Goal: Task Accomplishment & Management: Manage account settings

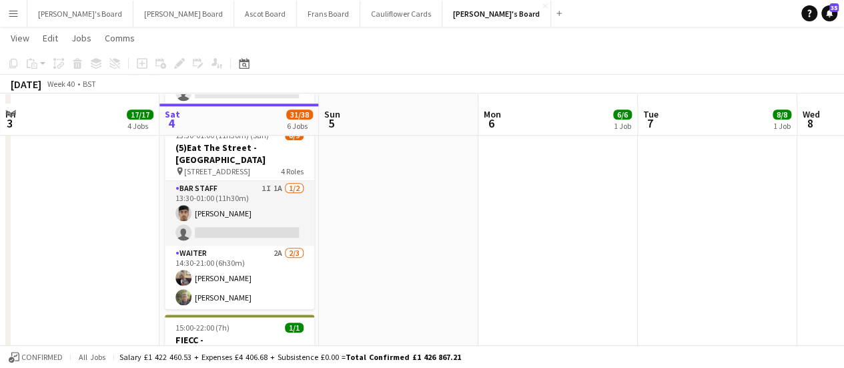
scroll to position [671, 0]
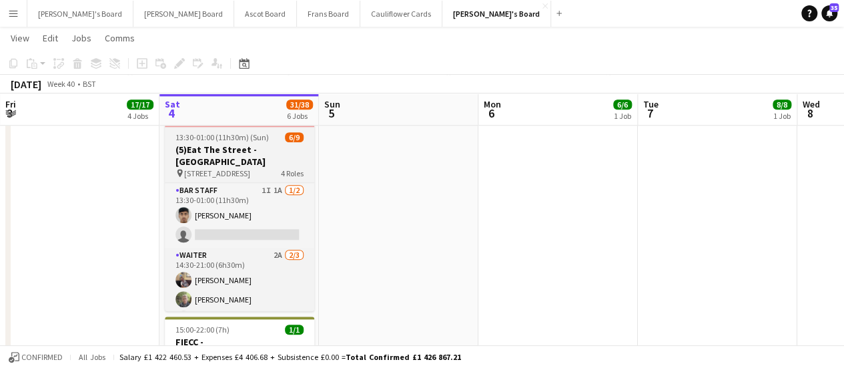
click at [246, 168] on span "[STREET_ADDRESS]" at bounding box center [217, 173] width 66 height 10
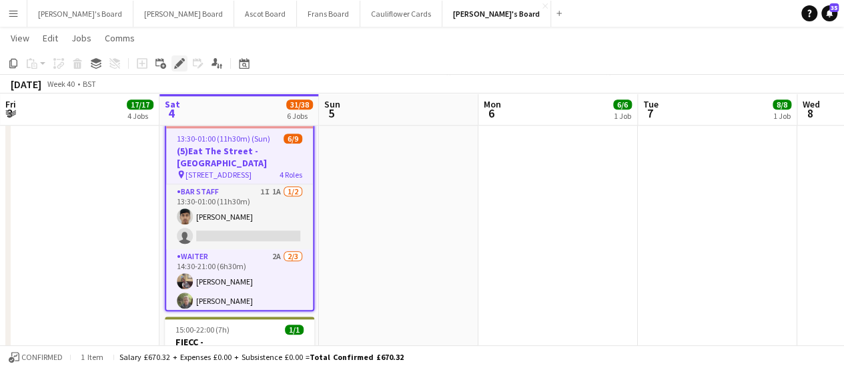
click at [175, 59] on icon "Edit" at bounding box center [179, 63] width 11 height 11
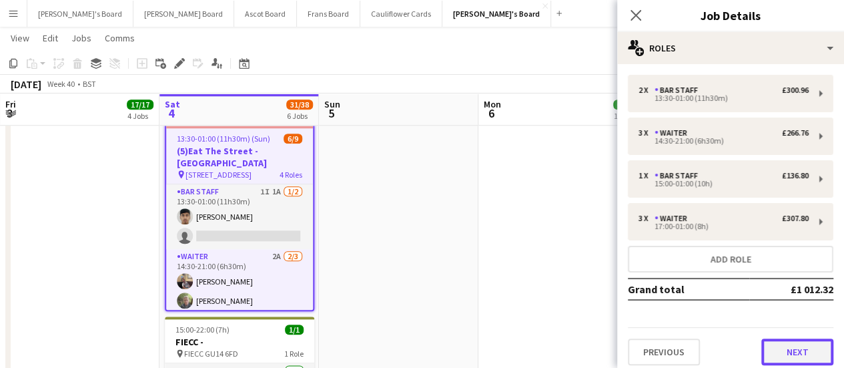
drag, startPoint x: 783, startPoint y: 353, endPoint x: 805, endPoint y: 345, distance: 22.8
click at [805, 345] on button "Next" at bounding box center [797, 351] width 72 height 27
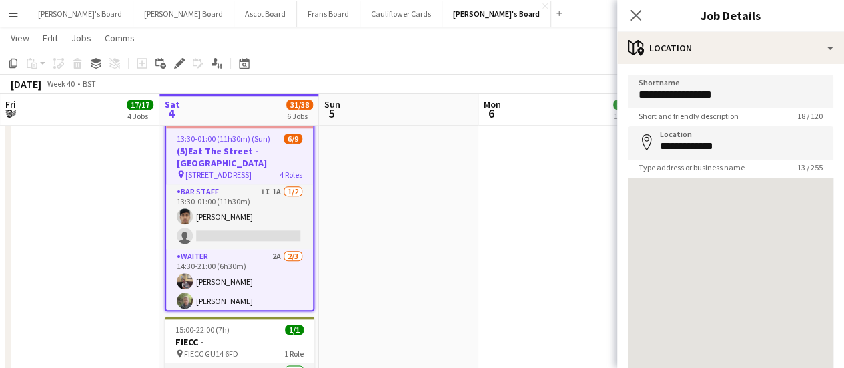
scroll to position [140, 0]
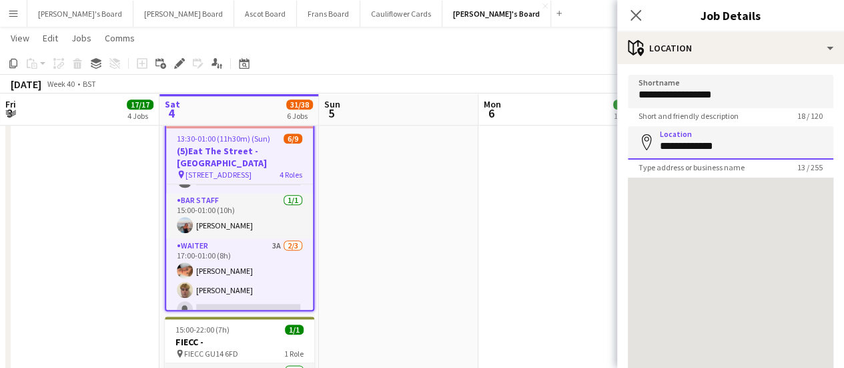
drag, startPoint x: 735, startPoint y: 147, endPoint x: 575, endPoint y: 149, distance: 160.2
click at [575, 149] on body "Menu Boards Boards Boards All jobs Status Workforce Workforce My Workforce Recr…" at bounding box center [422, 237] width 844 height 1816
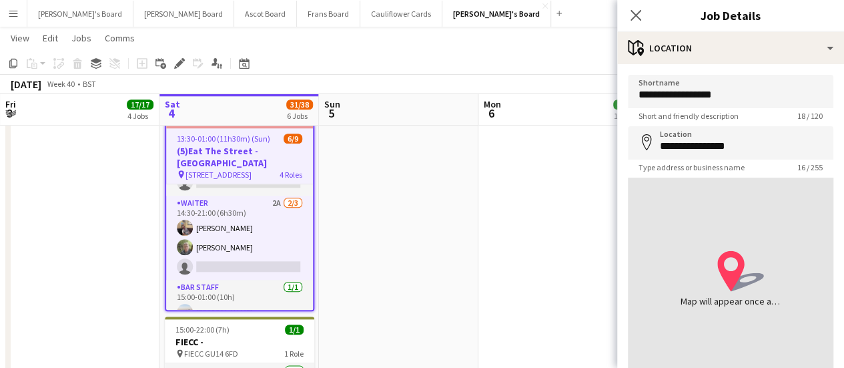
scroll to position [49, 0]
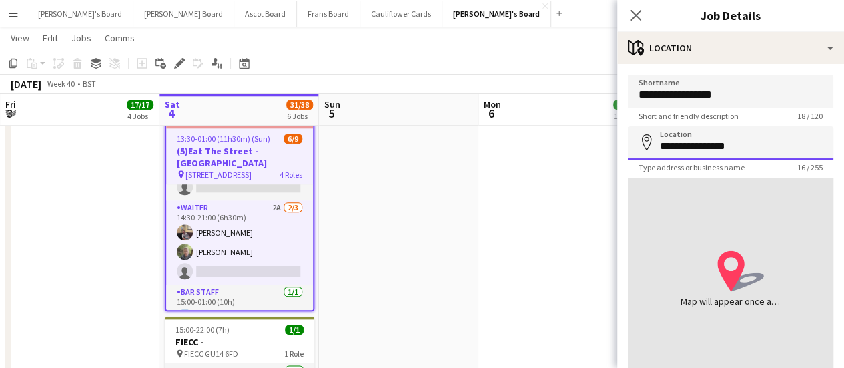
click at [775, 143] on input "**********" at bounding box center [731, 142] width 206 height 33
type input "*"
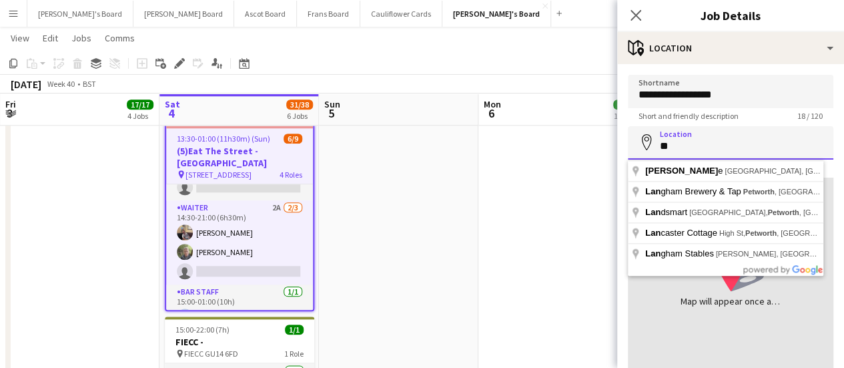
type input "*"
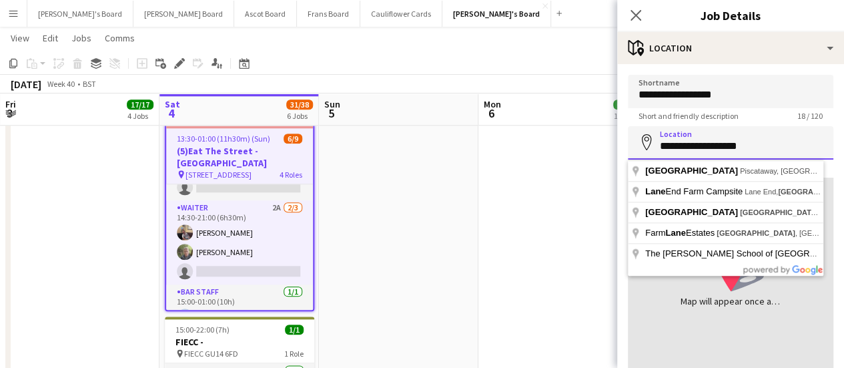
type input "**********"
drag, startPoint x: 751, startPoint y: 153, endPoint x: 645, endPoint y: 155, distance: 106.1
click at [645, 155] on input "**********" at bounding box center [731, 142] width 206 height 33
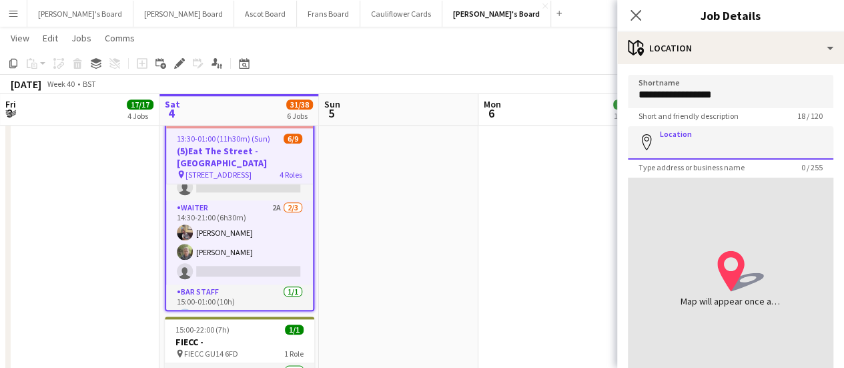
paste input "**********"
type input "**********"
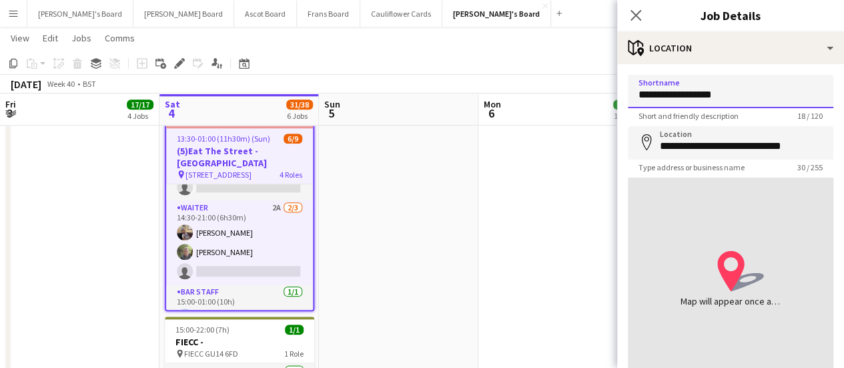
drag, startPoint x: 739, startPoint y: 101, endPoint x: 690, endPoint y: 98, distance: 49.4
click at [690, 98] on input "**********" at bounding box center [731, 91] width 206 height 33
type input "**********"
click at [585, 167] on app-date-cell "09:00-17:00 (8h) 6/6 SFG WAREHOUSE - [GEOGRAPHIC_DATA] pin Guilford Gu3 2dx 2 R…" at bounding box center [557, 60] width 159 height 1162
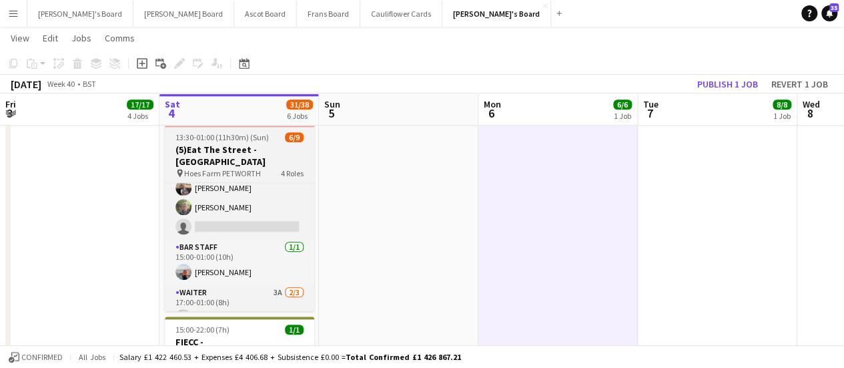
scroll to position [93, 0]
click at [262, 167] on div "pin Hoes Farm PETWORTH 4 Roles" at bounding box center [239, 172] width 149 height 11
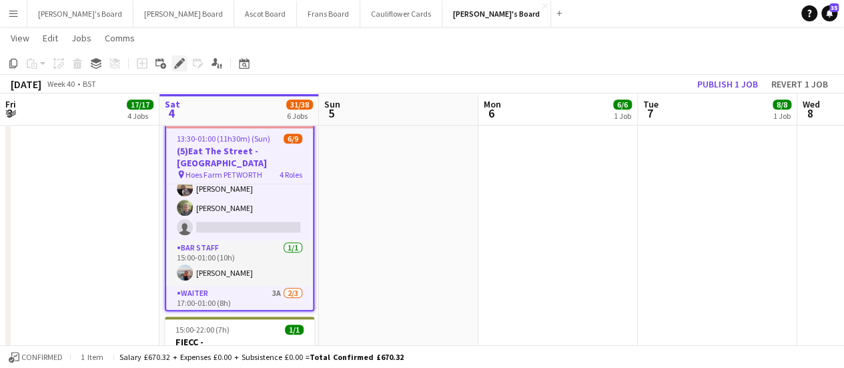
click at [183, 61] on icon at bounding box center [182, 59] width 3 height 3
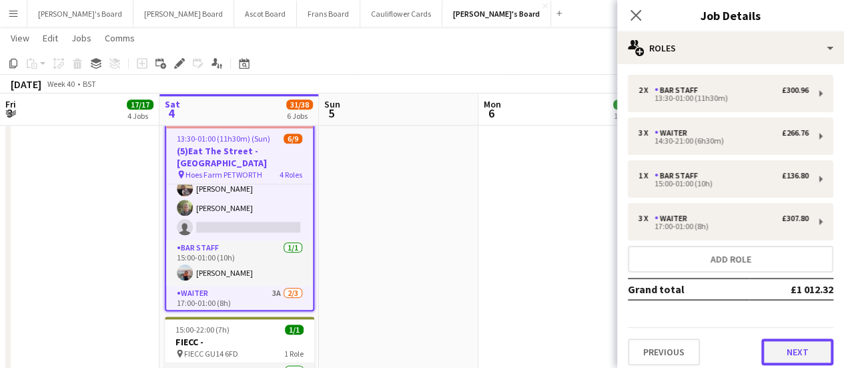
click at [803, 346] on button "Next" at bounding box center [797, 351] width 72 height 27
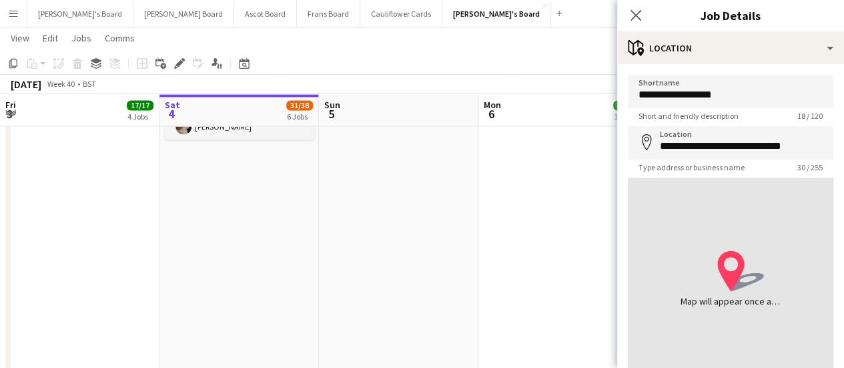
scroll to position [103, 0]
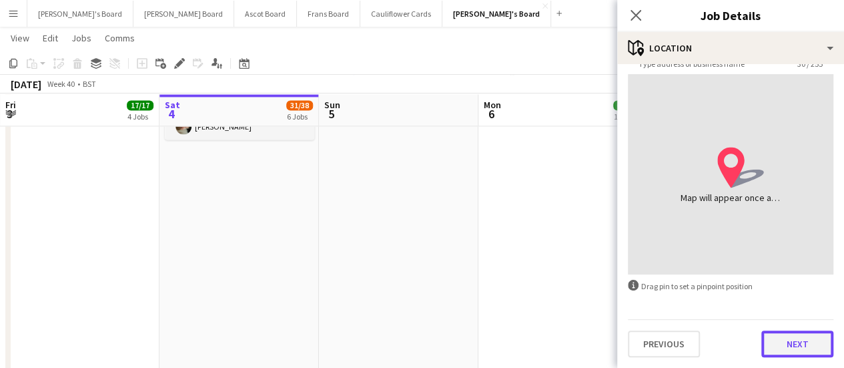
click at [794, 343] on button "Next" at bounding box center [797, 343] width 72 height 27
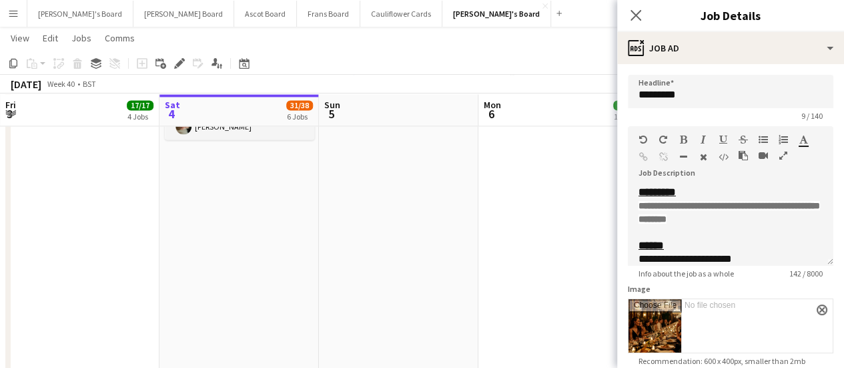
scroll to position [0, 0]
drag, startPoint x: 795, startPoint y: 216, endPoint x: 638, endPoint y: 209, distance: 157.6
click at [639, 209] on p "**********" at bounding box center [731, 212] width 184 height 27
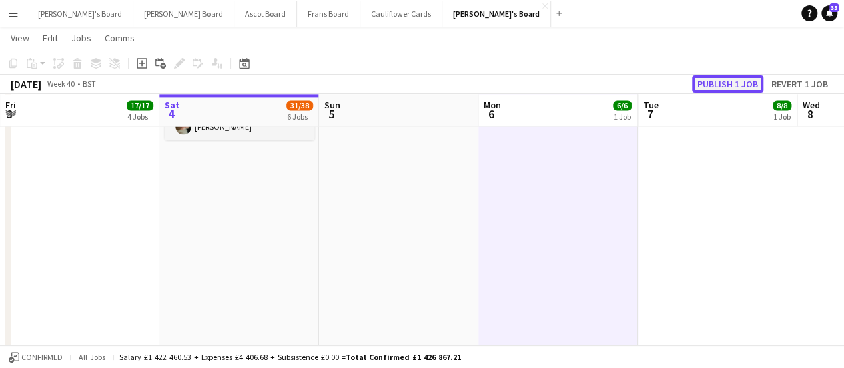
click at [721, 84] on button "Publish 1 job" at bounding box center [727, 83] width 71 height 17
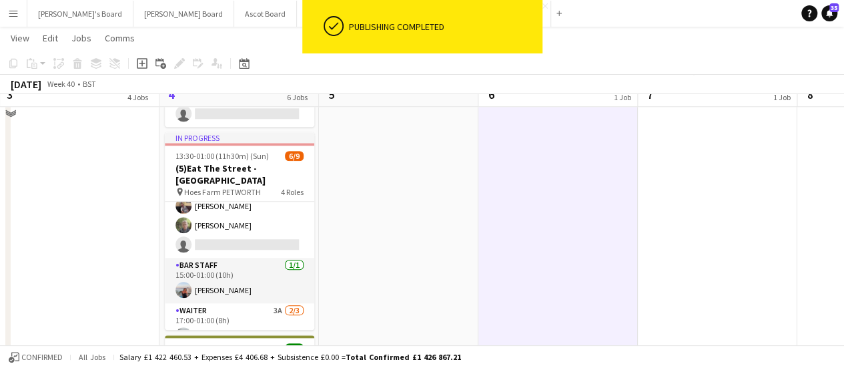
scroll to position [657, 0]
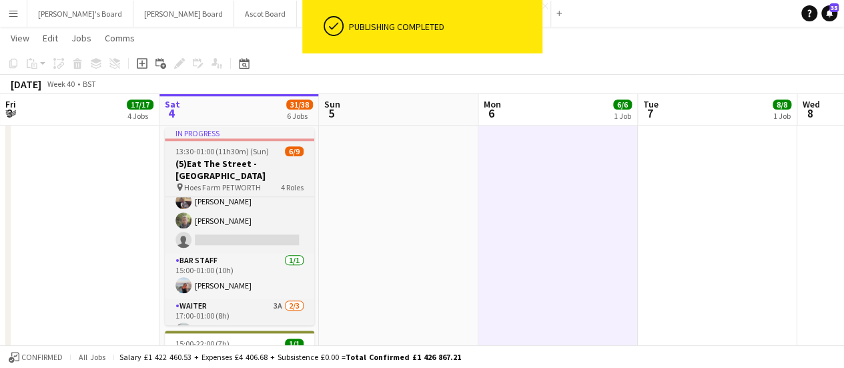
click at [245, 182] on span "Hoes Farm PETWORTH" at bounding box center [222, 187] width 77 height 10
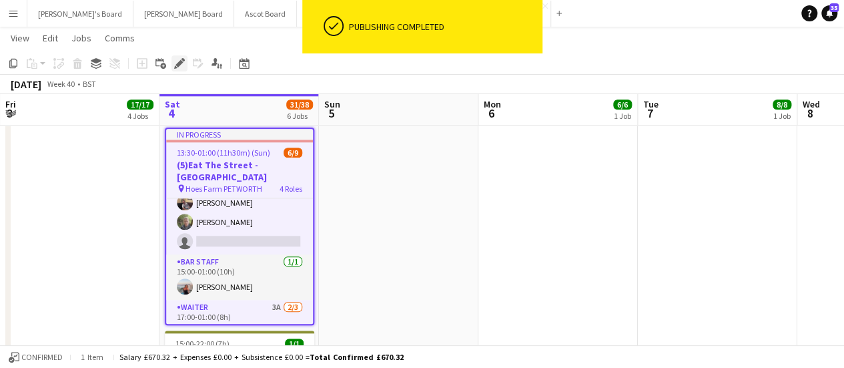
click at [179, 63] on icon at bounding box center [178, 63] width 7 height 7
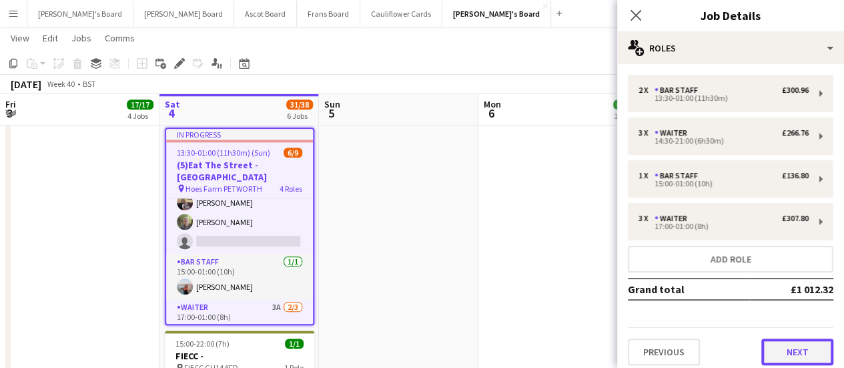
click at [803, 344] on button "Next" at bounding box center [797, 351] width 72 height 27
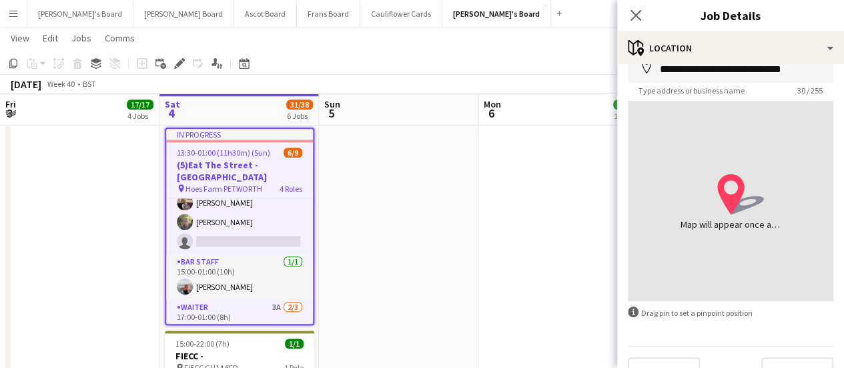
scroll to position [103, 0]
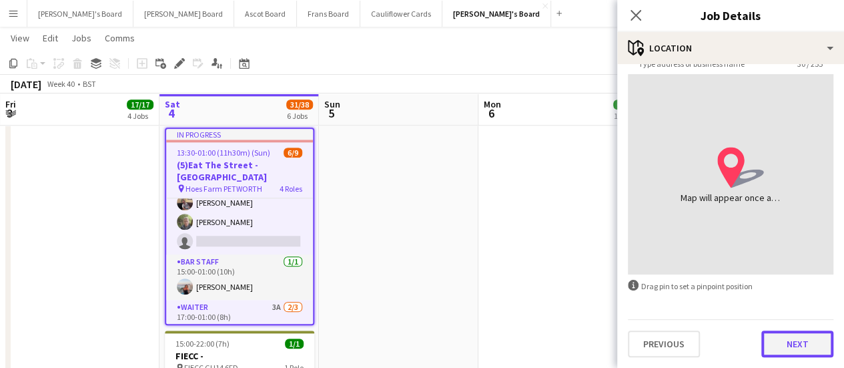
click at [805, 333] on button "Next" at bounding box center [797, 343] width 72 height 27
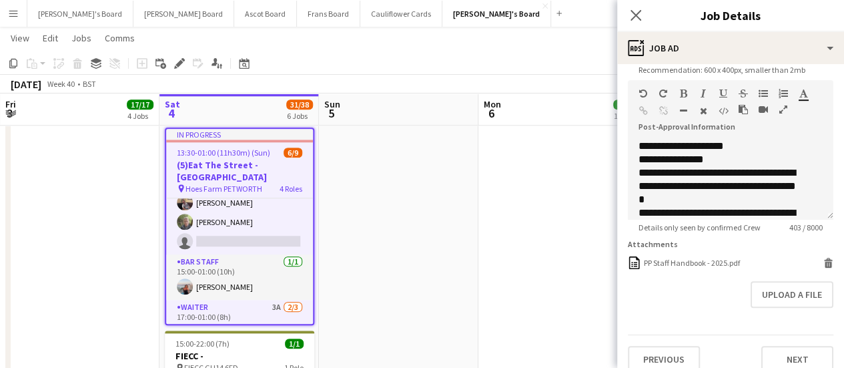
scroll to position [315, 0]
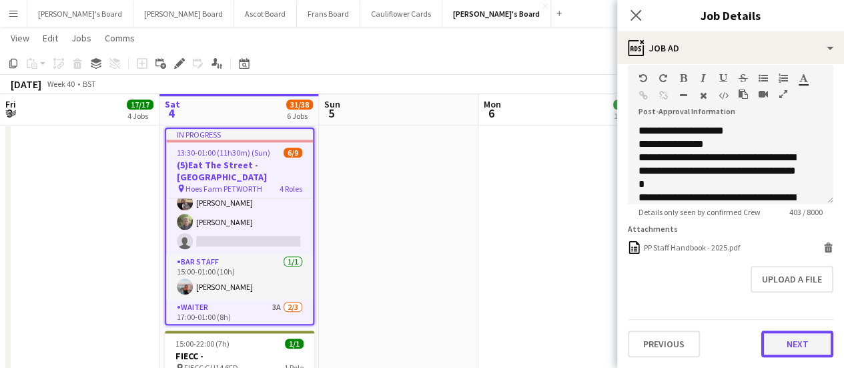
click at [805, 348] on button "Next" at bounding box center [797, 343] width 72 height 27
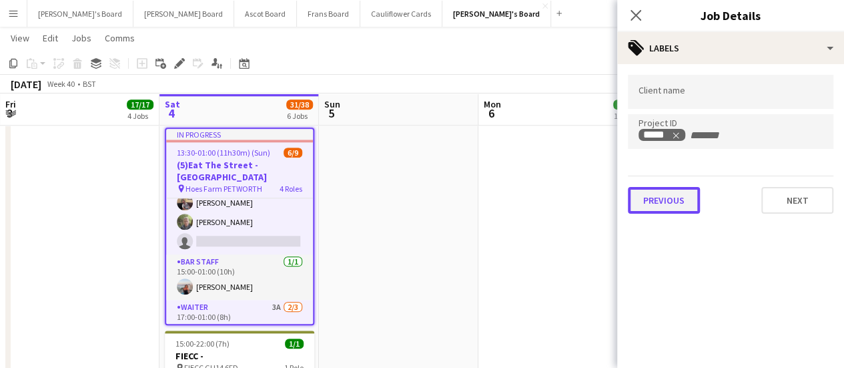
click at [675, 197] on button "Previous" at bounding box center [664, 200] width 72 height 27
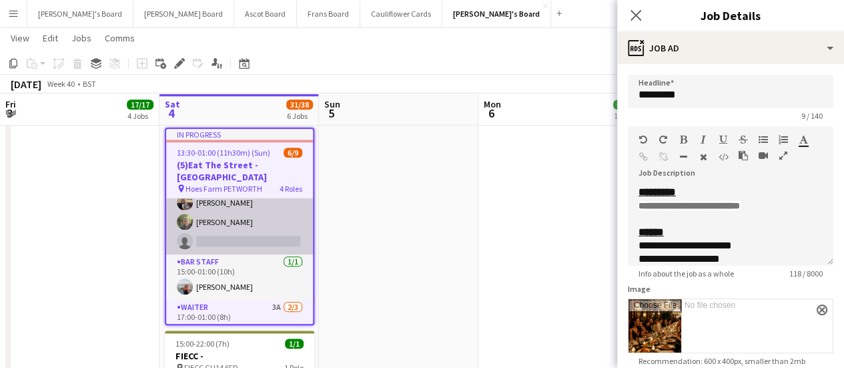
click at [212, 209] on app-card-role "Waiter 2A [DATE] 14:30-21:00 (6h30m) [PERSON_NAME] [PERSON_NAME] single-neutral…" at bounding box center [239, 212] width 147 height 84
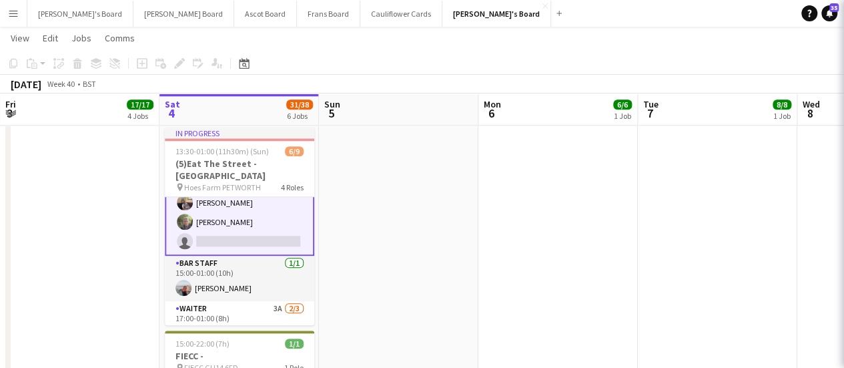
scroll to position [94, 0]
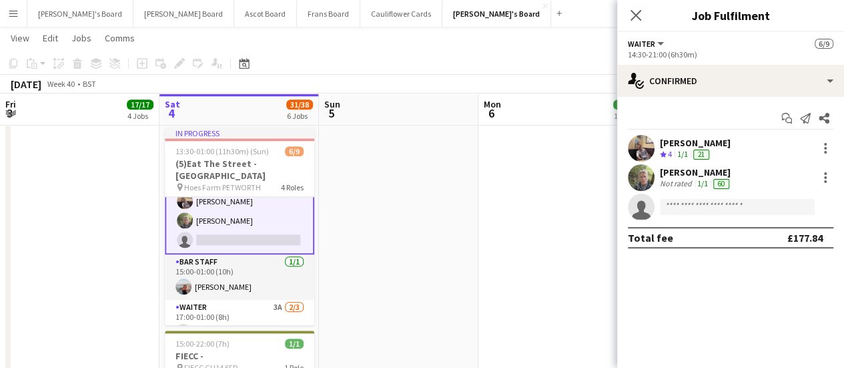
click at [695, 182] on div "1/1" at bounding box center [703, 183] width 16 height 11
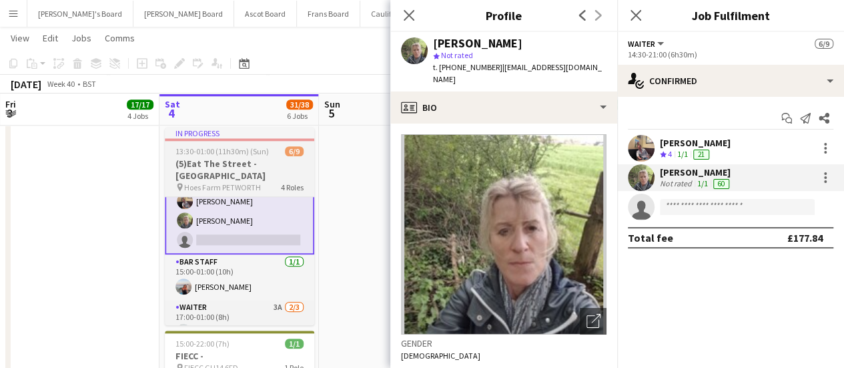
click at [245, 182] on span "Hoes Farm PETWORTH" at bounding box center [222, 187] width 77 height 10
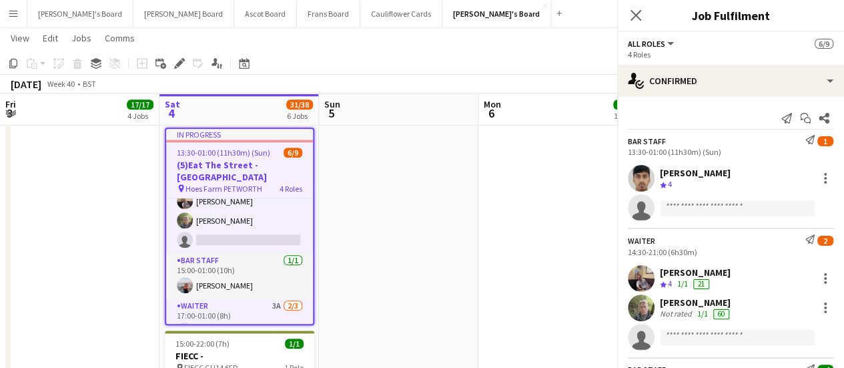
scroll to position [93, 0]
click at [178, 62] on icon at bounding box center [178, 63] width 7 height 7
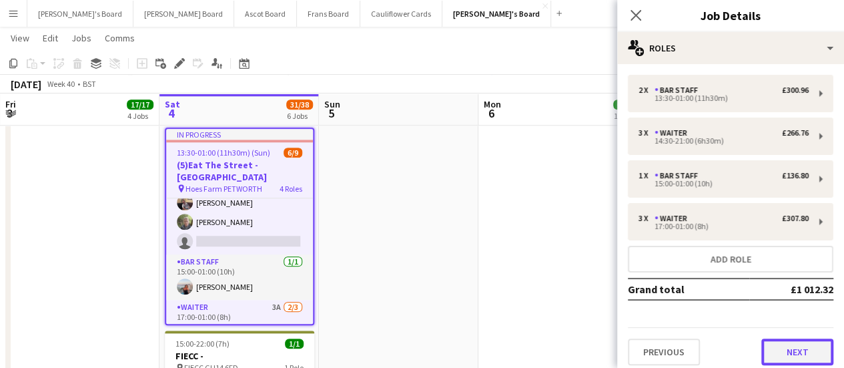
click at [781, 355] on button "Next" at bounding box center [797, 351] width 72 height 27
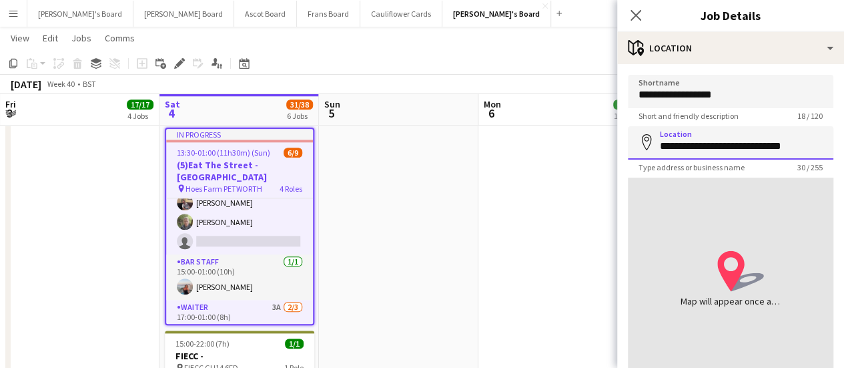
drag, startPoint x: 809, startPoint y: 151, endPoint x: 556, endPoint y: 158, distance: 253.6
click at [556, 158] on body "Menu Boards Boards Boards All jobs Status Workforce Workforce My Workforce Recr…" at bounding box center [422, 251] width 844 height 1816
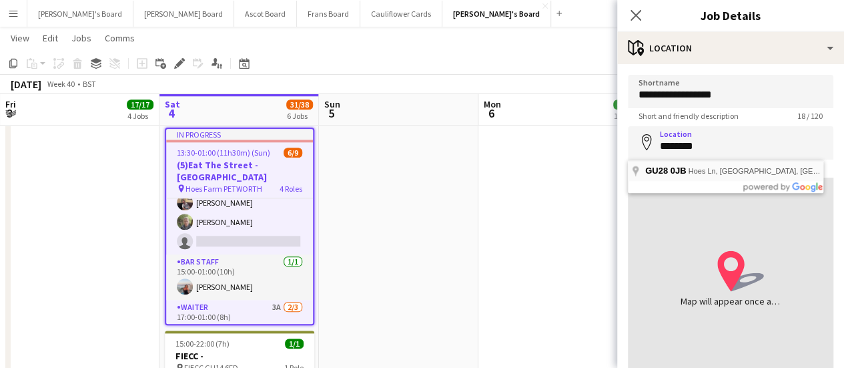
type input "**********"
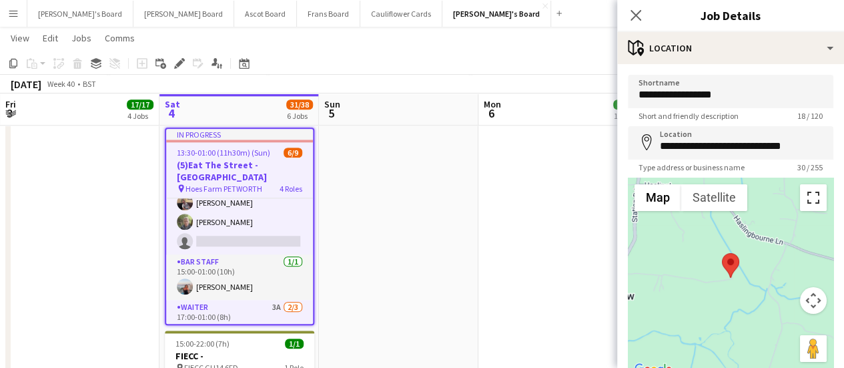
click at [805, 203] on button "Toggle fullscreen view" at bounding box center [813, 197] width 27 height 27
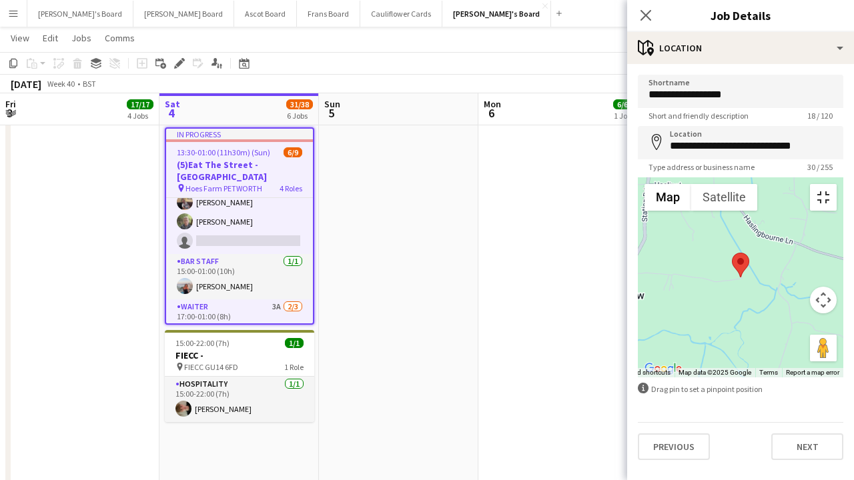
click at [837, 184] on button "Toggle fullscreen view" at bounding box center [823, 197] width 27 height 27
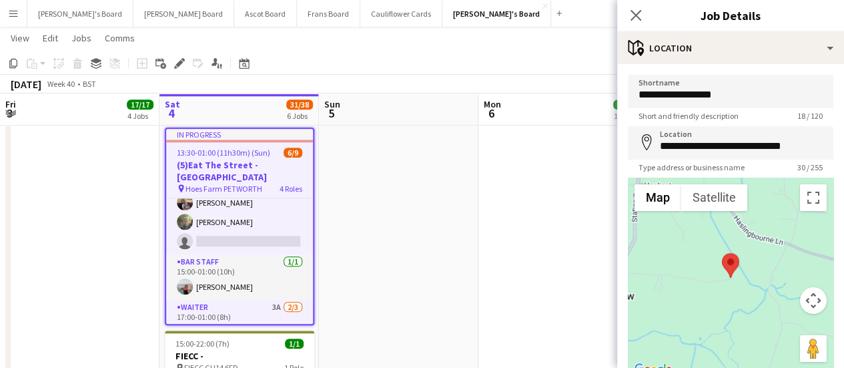
scroll to position [0, 0]
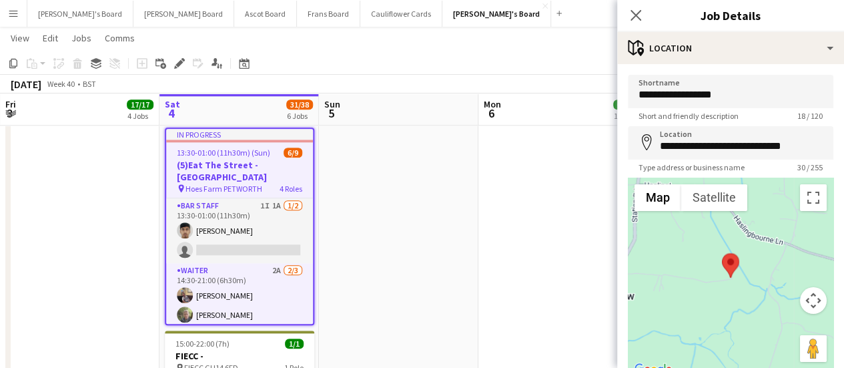
click at [372, 209] on app-date-cell at bounding box center [398, 74] width 159 height 1162
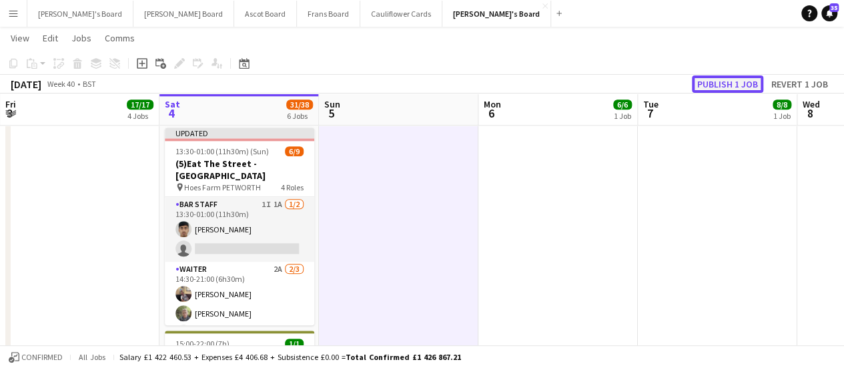
click at [733, 83] on button "Publish 1 job" at bounding box center [727, 83] width 71 height 17
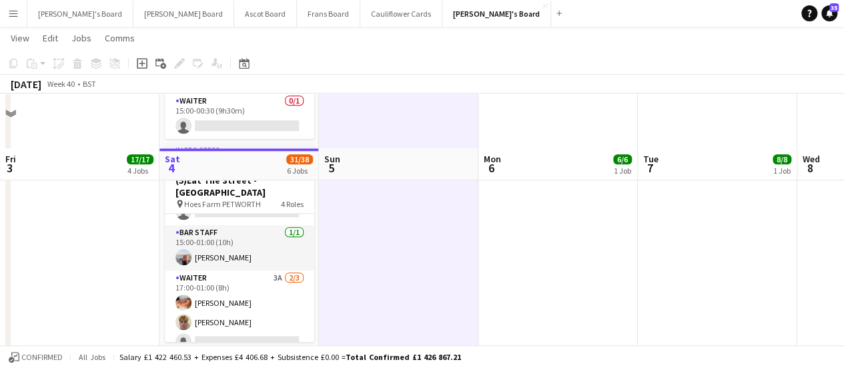
scroll to position [631, 0]
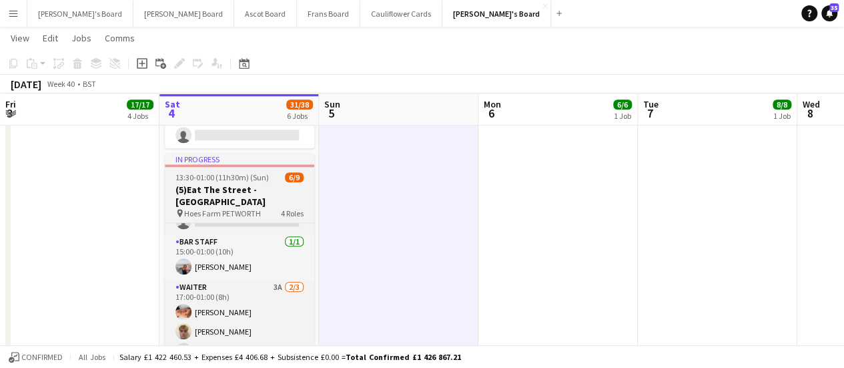
click at [246, 208] on span "Hoes Farm PETWORTH" at bounding box center [222, 213] width 77 height 10
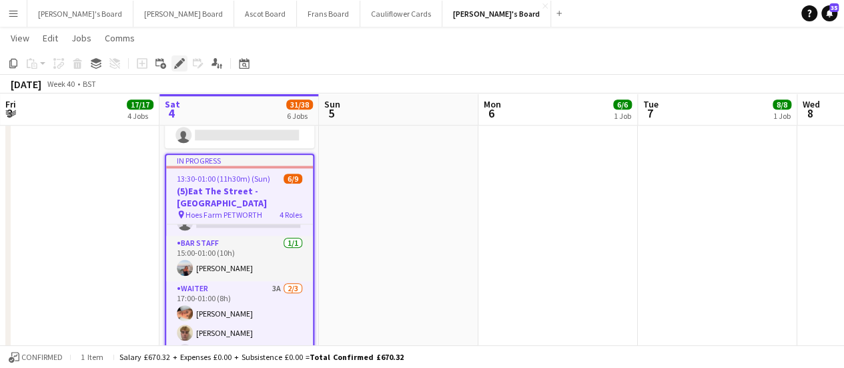
click at [175, 62] on icon "Edit" at bounding box center [179, 63] width 11 height 11
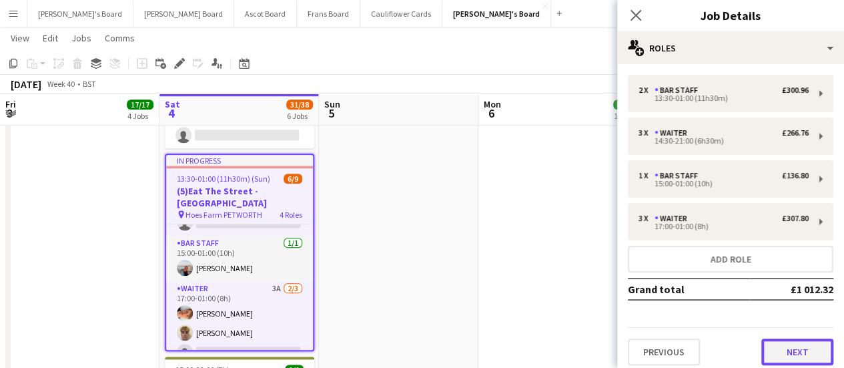
click at [807, 354] on button "Next" at bounding box center [797, 351] width 72 height 27
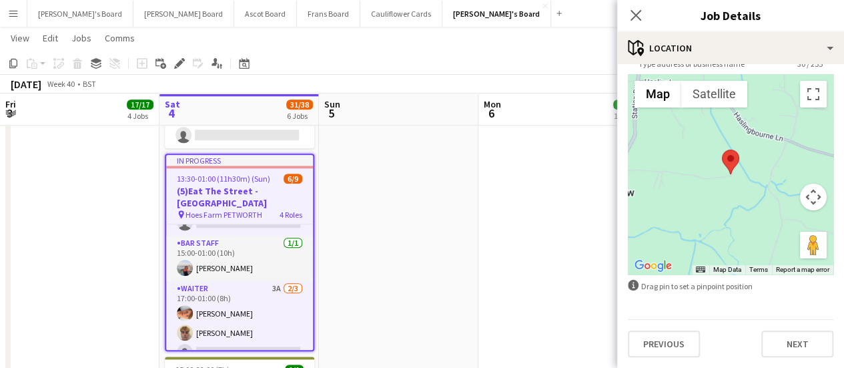
scroll to position [0, 0]
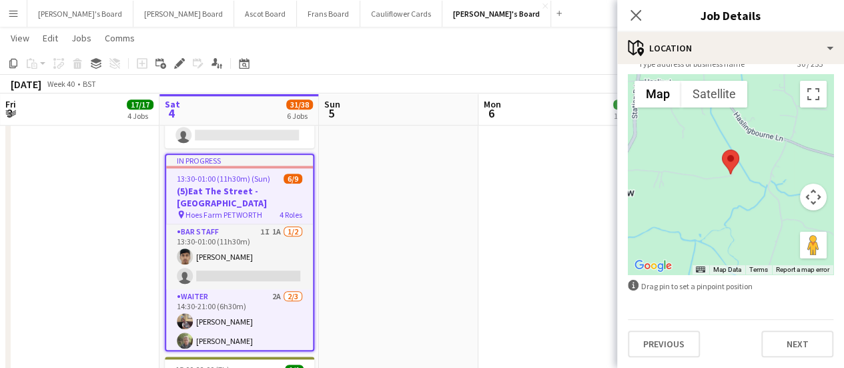
click at [348, 210] on app-date-cell at bounding box center [398, 100] width 159 height 1162
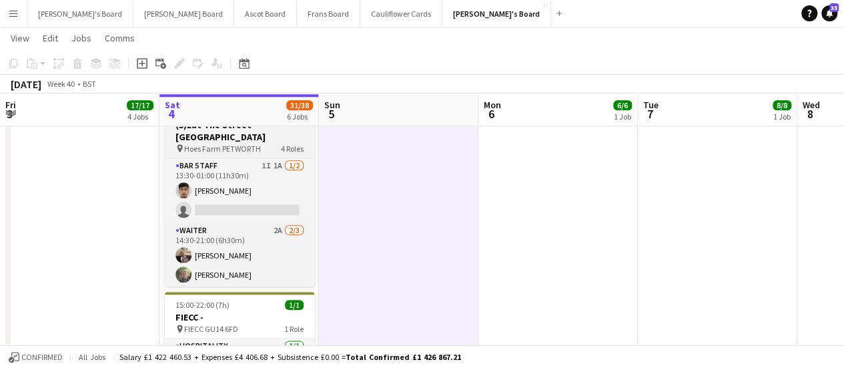
scroll to position [13, 0]
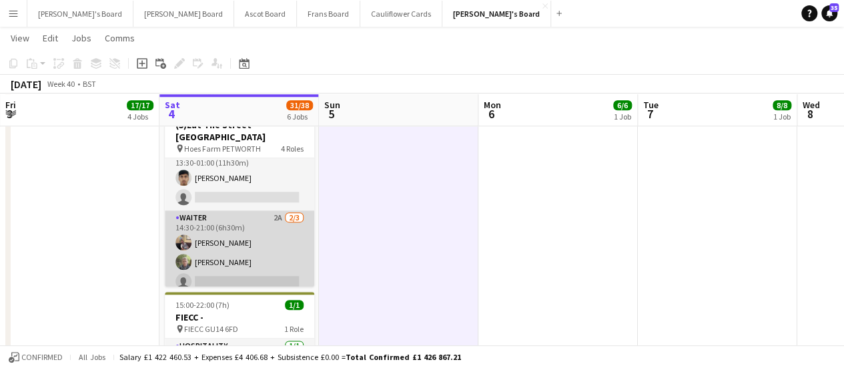
click at [271, 210] on app-card-role "Waiter 2A [DATE] 14:30-21:00 (6h30m) [PERSON_NAME] [PERSON_NAME] single-neutral…" at bounding box center [239, 252] width 149 height 84
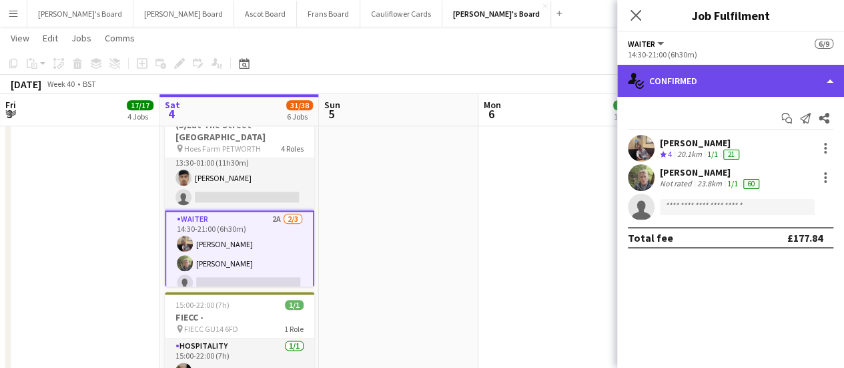
click at [730, 83] on div "single-neutral-actions-check-2 Confirmed" at bounding box center [730, 81] width 227 height 32
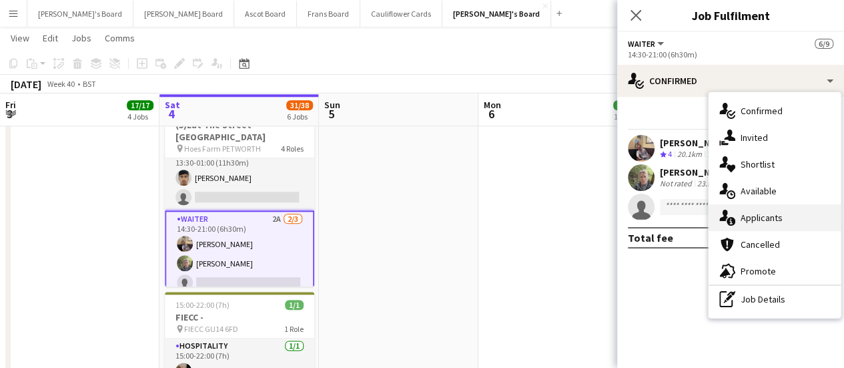
click at [747, 212] on span "Applicants" at bounding box center [762, 218] width 42 height 12
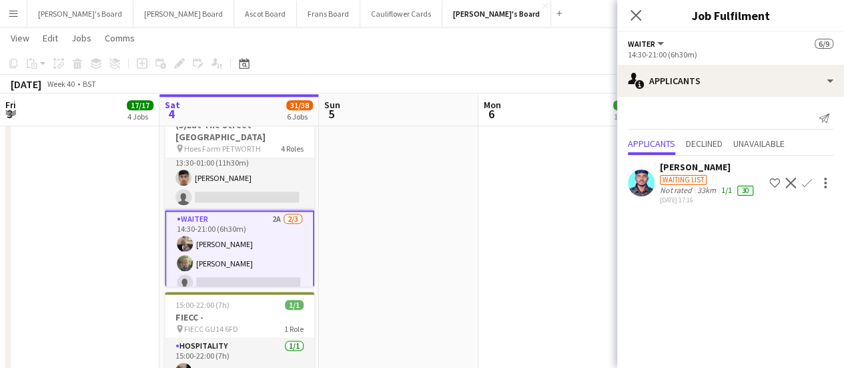
click at [418, 229] on app-date-cell at bounding box center [398, 35] width 159 height 1162
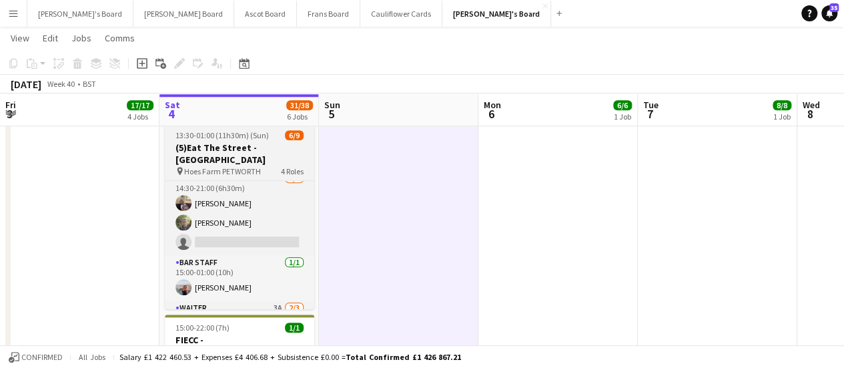
scroll to position [0, 0]
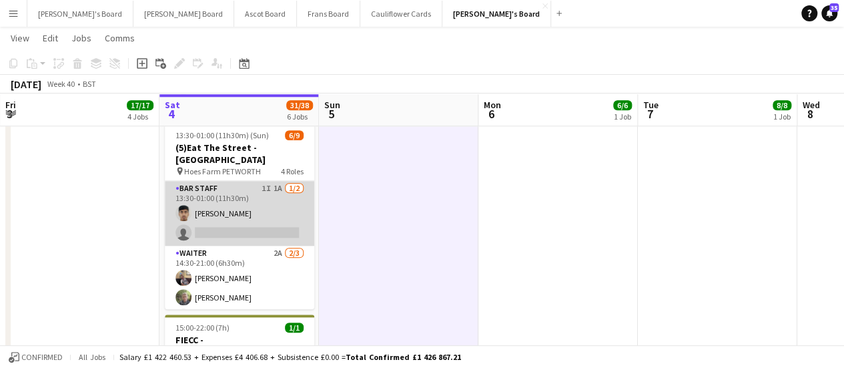
click at [247, 197] on app-card-role "BAR STAFF 1I 1A [DATE] 13:30-01:00 (11h30m) [PERSON_NAME] single-neutral-actions" at bounding box center [239, 213] width 149 height 65
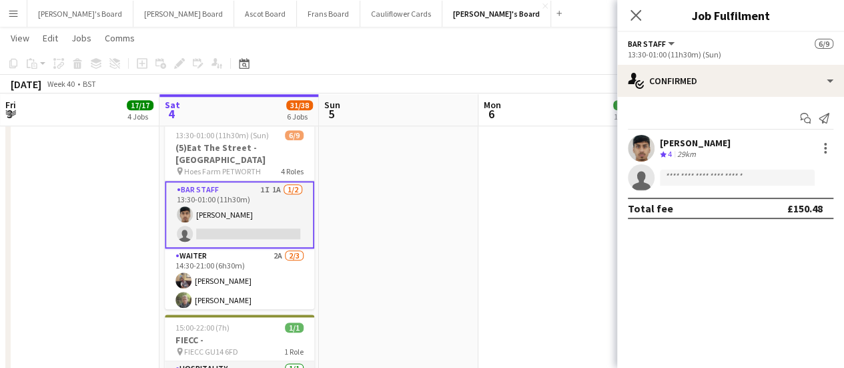
click at [713, 151] on div "Crew rating 4 29km" at bounding box center [695, 154] width 71 height 11
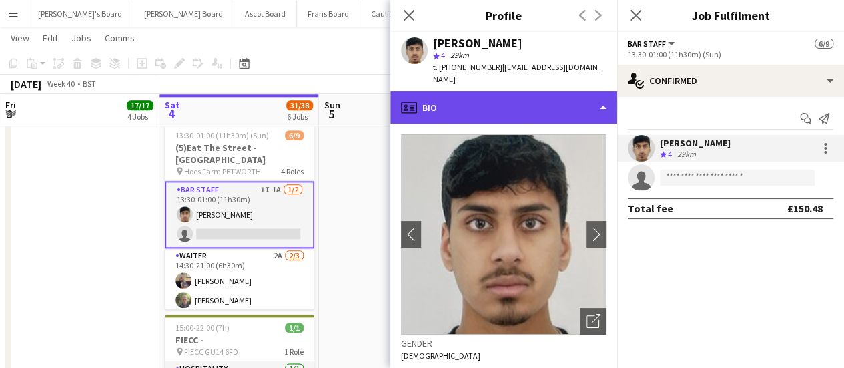
click at [479, 94] on div "profile Bio" at bounding box center [503, 107] width 227 height 32
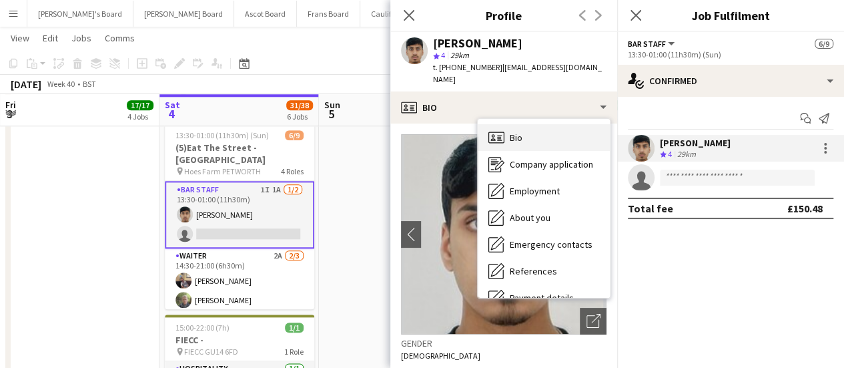
click at [511, 131] on span "Bio" at bounding box center [516, 137] width 13 height 12
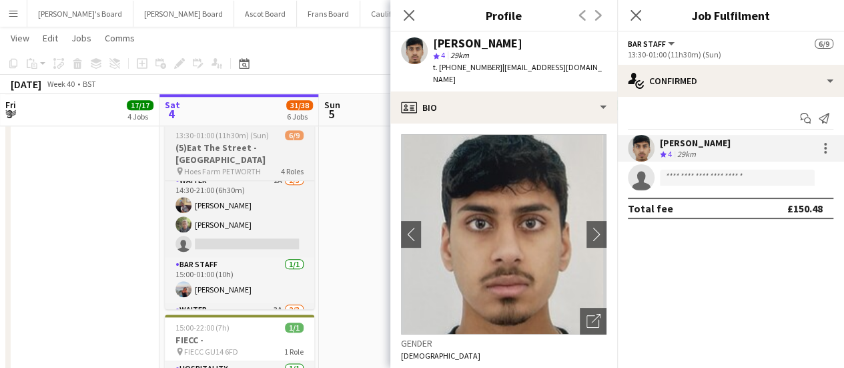
scroll to position [51, 0]
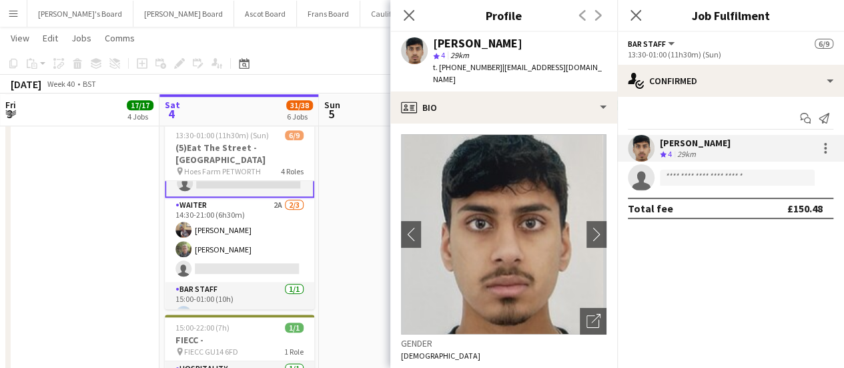
click at [333, 171] on app-date-cell at bounding box center [398, 58] width 159 height 1162
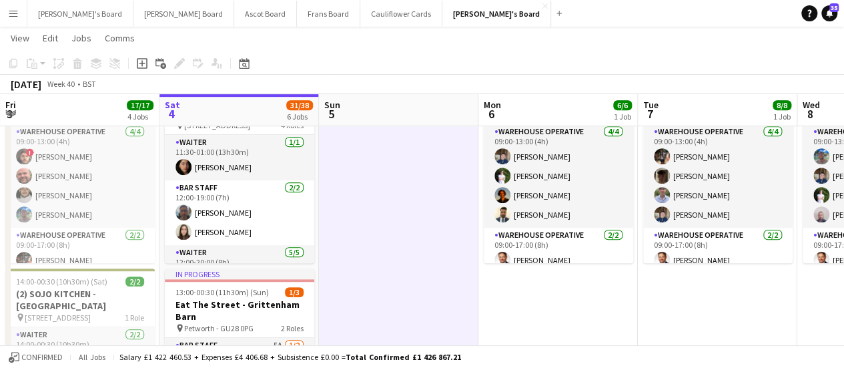
scroll to position [336, 0]
